Goal: Task Accomplishment & Management: Use online tool/utility

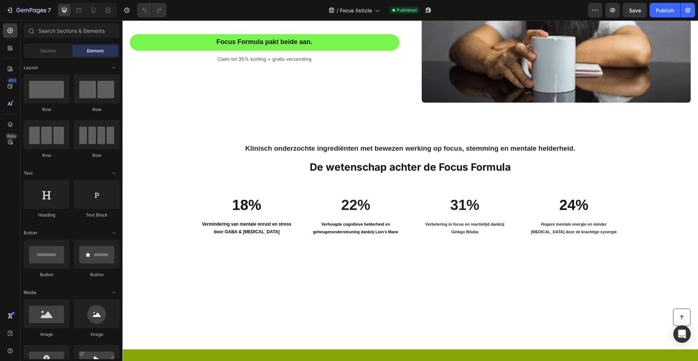
scroll to position [743, 0]
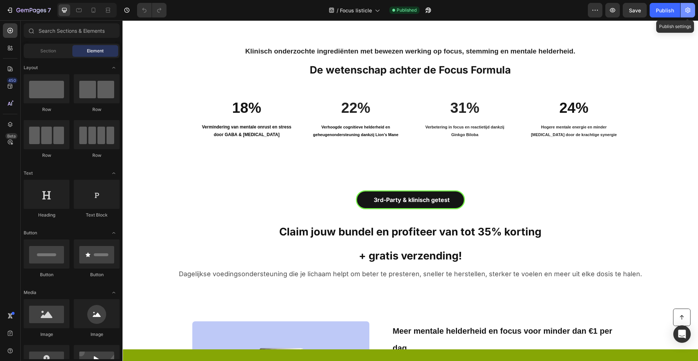
click at [689, 13] on icon "button" at bounding box center [687, 10] width 7 height 7
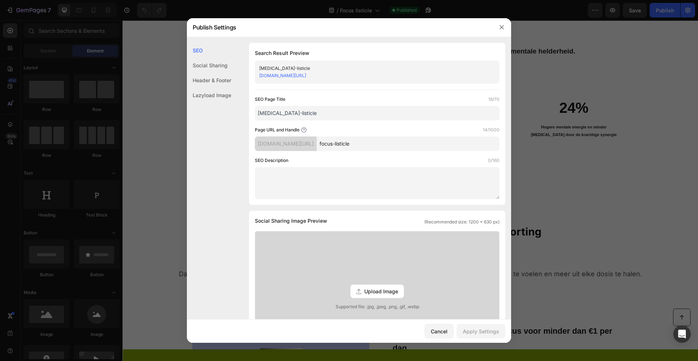
click at [306, 76] on link "[DOMAIN_NAME][URL]" at bounding box center [282, 75] width 47 height 5
click at [503, 27] on icon "button" at bounding box center [502, 27] width 6 height 6
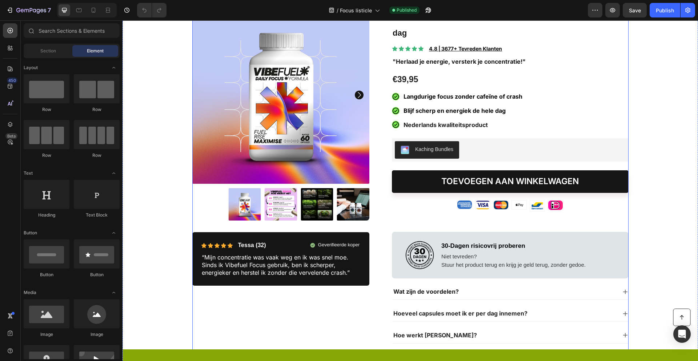
scroll to position [1059, 0]
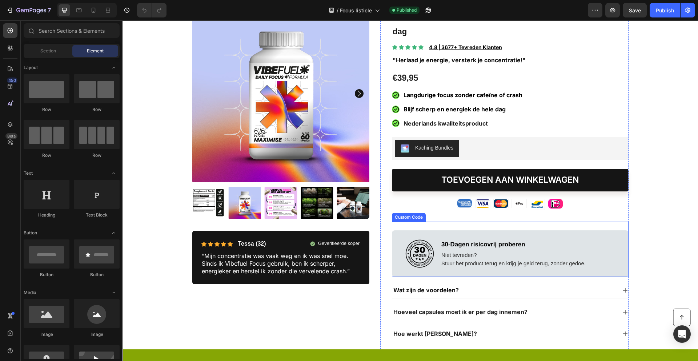
click at [487, 256] on p "30-Dagen risicovrij proberen Niet tevreden? Stuur het product terug en krijg je…" at bounding box center [513, 254] width 144 height 28
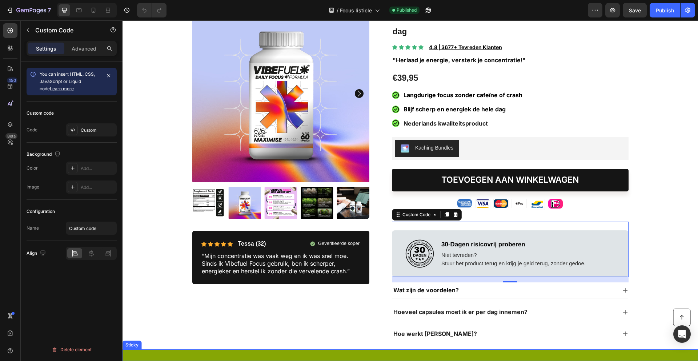
click at [181, 356] on div "Button Sticky" at bounding box center [411, 355] width 576 height 12
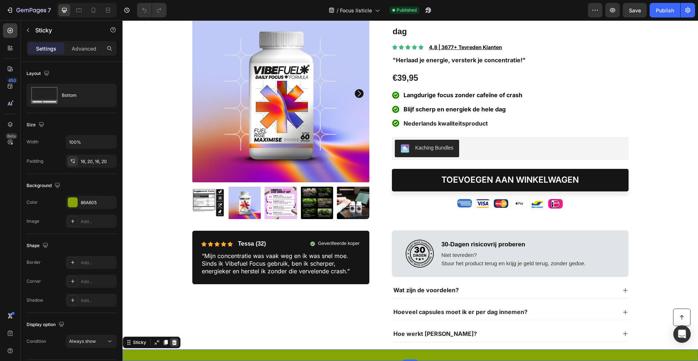
click at [173, 345] on icon at bounding box center [174, 342] width 5 height 5
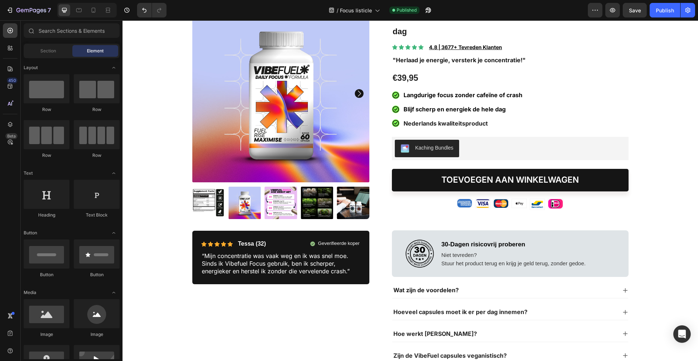
click at [649, 13] on div "Preview Save Publish" at bounding box center [641, 10] width 107 height 15
click at [655, 12] on button "Publish" at bounding box center [665, 10] width 31 height 15
